Goal: Task Accomplishment & Management: Complete application form

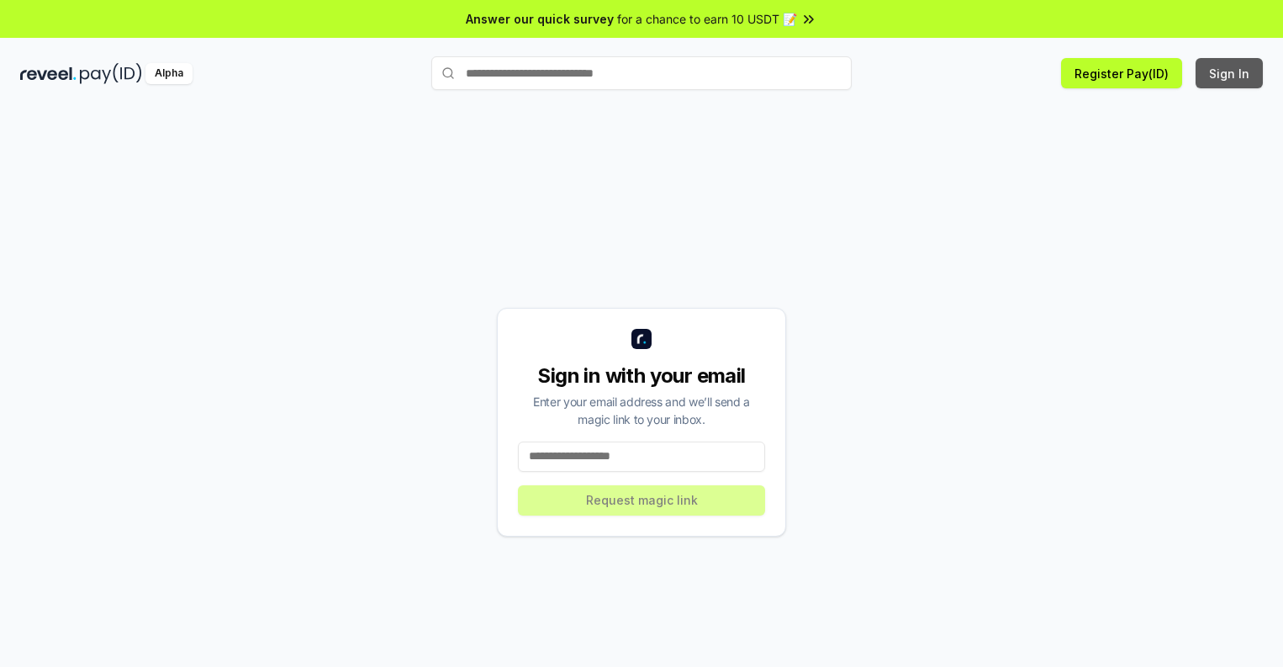
click at [1230, 73] on button "Sign In" at bounding box center [1229, 73] width 67 height 30
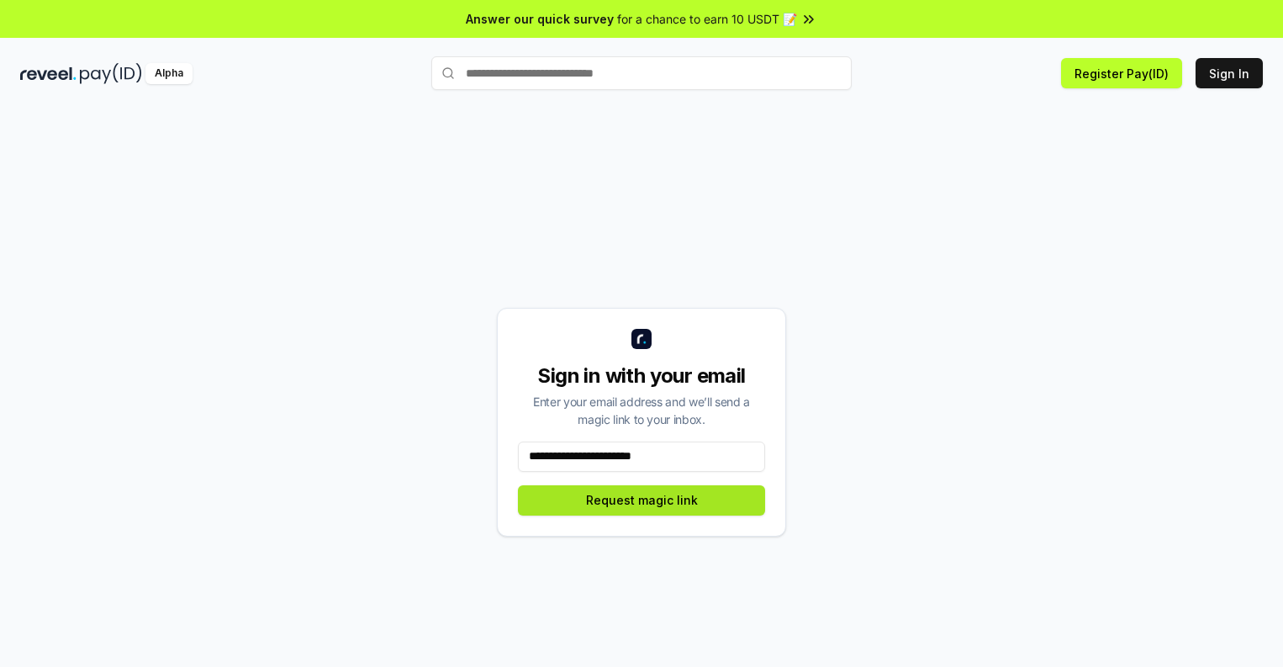
type input "**********"
click at [642, 500] on button "Request magic link" at bounding box center [641, 500] width 247 height 30
